Goal: Task Accomplishment & Management: Complete application form

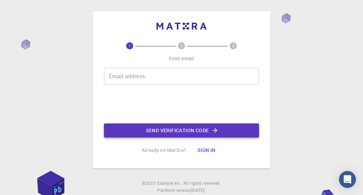
scroll to position [20, 0]
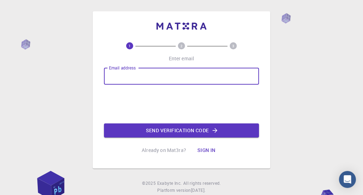
click at [138, 76] on input "Email address" at bounding box center [181, 76] width 155 height 17
type input "[EMAIL_ADDRESS][DOMAIN_NAME]"
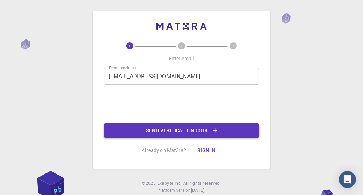
click at [165, 127] on button "Send verification code" at bounding box center [181, 130] width 155 height 14
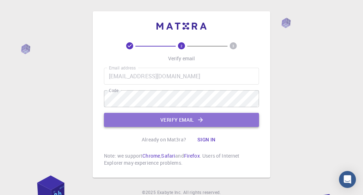
click at [180, 118] on button "Verify email" at bounding box center [181, 120] width 155 height 14
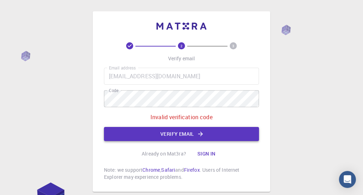
click at [173, 133] on button "Verify email" at bounding box center [181, 134] width 155 height 14
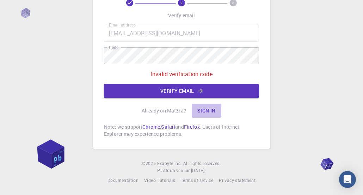
click at [207, 113] on button "Sign in" at bounding box center [207, 111] width 30 height 14
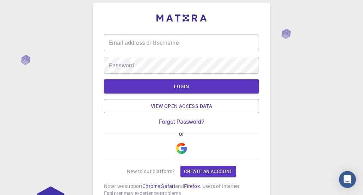
scroll to position [8, 0]
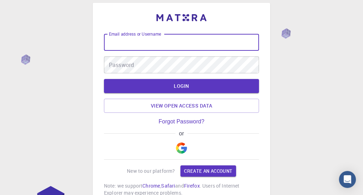
click at [143, 45] on input "Email address or Username" at bounding box center [181, 42] width 155 height 17
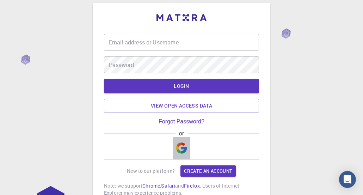
click at [181, 150] on img "button" at bounding box center [181, 147] width 11 height 11
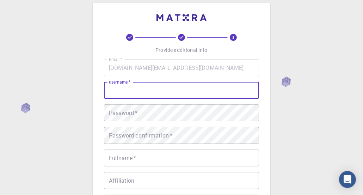
click at [139, 91] on input "username   *" at bounding box center [181, 90] width 155 height 17
type input "imran"
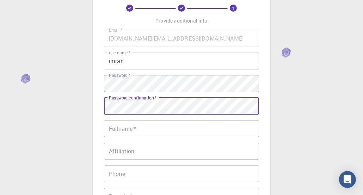
scroll to position [50, 0]
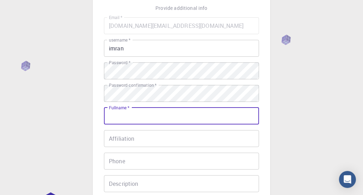
click at [127, 116] on input "Fullname   *" at bounding box center [181, 115] width 155 height 17
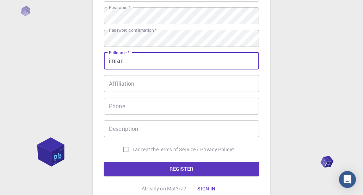
scroll to position [118, 0]
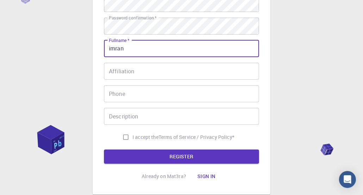
type input "imran"
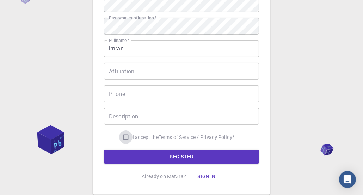
click at [124, 136] on input "I accept the Terms of Service / Privacy Policy *" at bounding box center [125, 136] width 13 height 13
checkbox input "true"
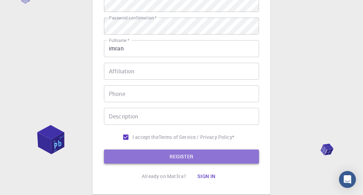
click at [156, 156] on button "REGISTER" at bounding box center [181, 156] width 155 height 14
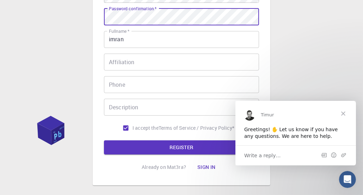
scroll to position [128, 0]
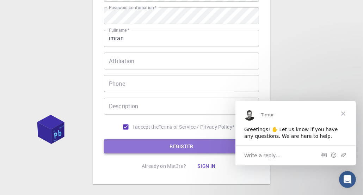
click at [141, 145] on button "REGISTER" at bounding box center [181, 146] width 155 height 14
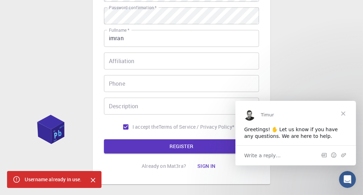
click at [345, 114] on span "Close" at bounding box center [342, 112] width 25 height 25
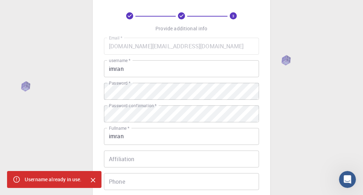
scroll to position [30, 0]
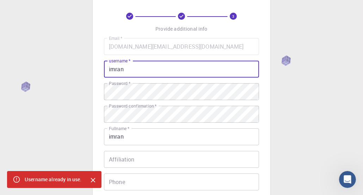
click at [157, 69] on input "imran" at bounding box center [181, 69] width 155 height 17
type input "i"
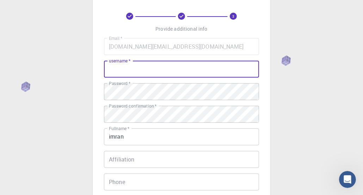
click at [157, 69] on input "username   *" at bounding box center [181, 69] width 155 height 17
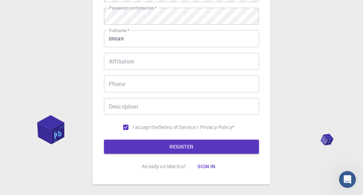
scroll to position [128, 0]
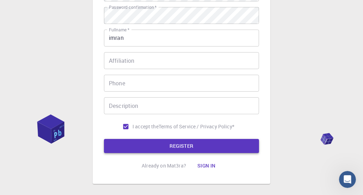
type input "autarkist2"
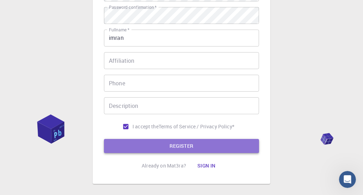
click at [168, 146] on button "REGISTER" at bounding box center [181, 146] width 155 height 14
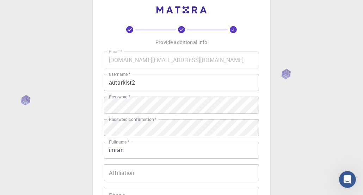
scroll to position [1, 0]
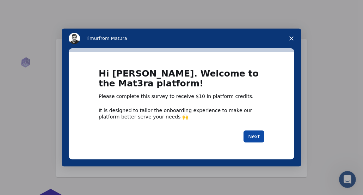
click at [255, 141] on button "Next" at bounding box center [253, 136] width 21 height 12
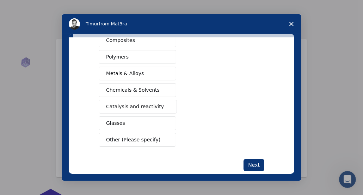
scroll to position [130, 0]
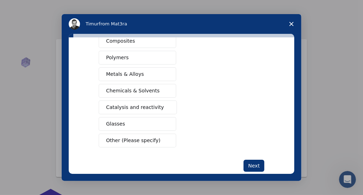
click at [117, 57] on span "Polymers" at bounding box center [117, 57] width 23 height 7
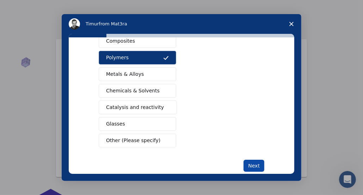
click at [250, 164] on button "Next" at bounding box center [253, 166] width 21 height 12
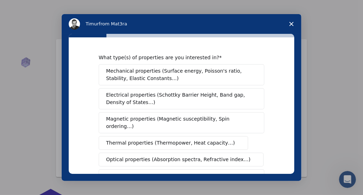
click at [176, 97] on span "Electrical properties (Schottky Barrier Height, Band gap, Density of States…)" at bounding box center [179, 98] width 146 height 15
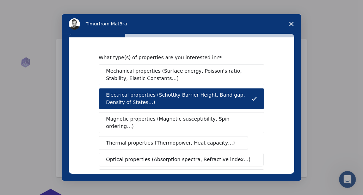
click at [178, 120] on span "Magnetic properties (Magnetic susceptibility, Spin ordering…)" at bounding box center [178, 122] width 145 height 15
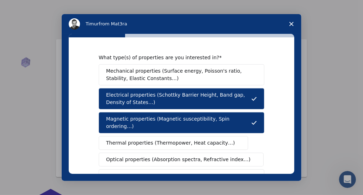
click at [171, 139] on span "Thermal properties (Thermopower, Heat capacity…)" at bounding box center [170, 142] width 129 height 7
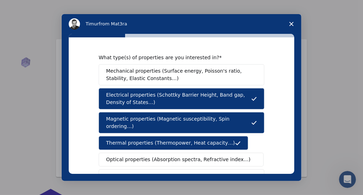
click at [168, 156] on span "Optical properties (Absorption spectra, Refractive index…)" at bounding box center [178, 159] width 144 height 7
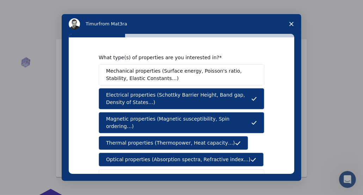
click at [166, 172] on span "Dynamic properties (Phonons, IR and Raman spectra, Ionic mobility…)" at bounding box center [179, 179] width 146 height 15
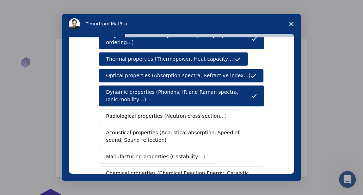
scroll to position [84, 0]
click at [175, 112] on span "Radiological properties (Neutron cross-section…)" at bounding box center [166, 115] width 121 height 7
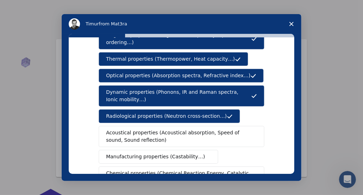
click at [162, 129] on span "Acoustical properties (Acoustical absorption, Speed of sound, Sound reflection)" at bounding box center [179, 136] width 146 height 15
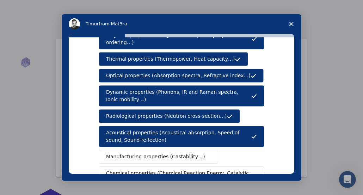
click at [151, 153] on span "Manufacturing properties (Castability…)" at bounding box center [155, 156] width 99 height 7
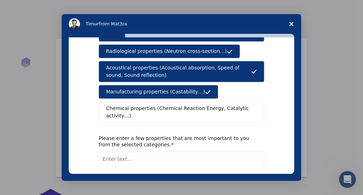
scroll to position [152, 0]
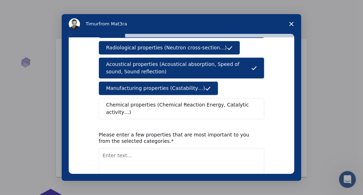
click at [141, 101] on span "Chemical properties (Chemical Reaction Energy, Catalytic activity…)" at bounding box center [179, 108] width 146 height 15
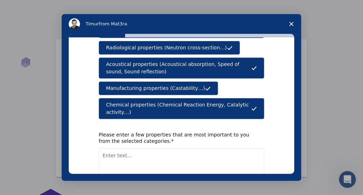
scroll to position [180, 0]
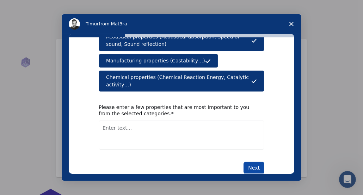
click at [254, 162] on button "Next" at bounding box center [253, 168] width 21 height 12
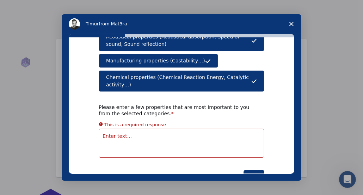
click at [183, 130] on textarea "Enter text..." at bounding box center [182, 143] width 166 height 29
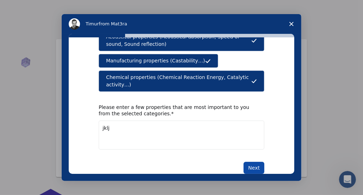
type textarea "jklj"
click at [250, 162] on button "Next" at bounding box center [253, 168] width 21 height 12
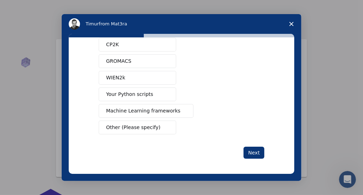
scroll to position [28, 0]
